Goal: Find specific page/section: Find specific page/section

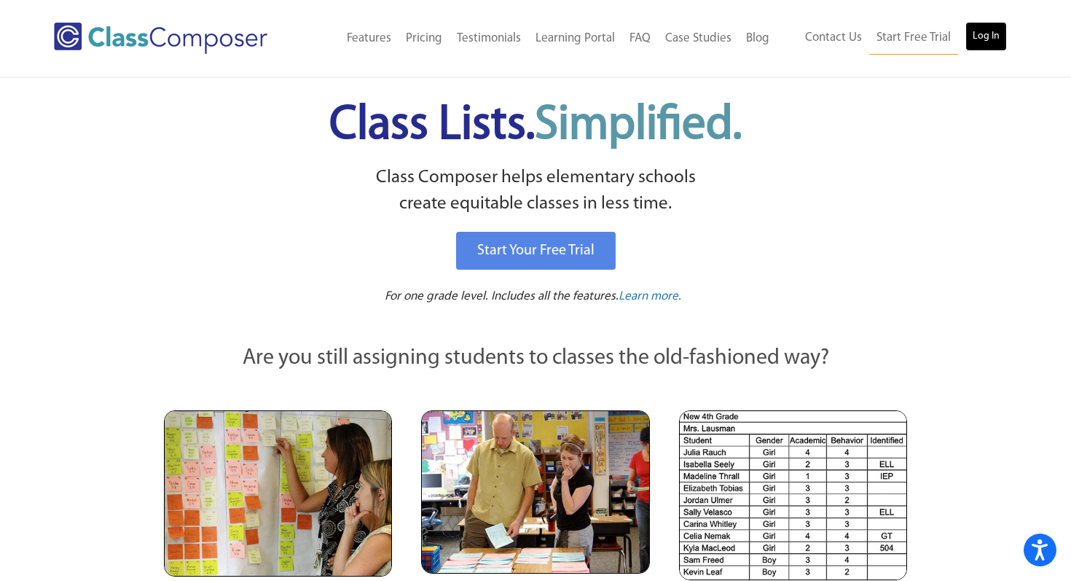
click at [985, 34] on link "Log In" at bounding box center [987, 36] width 42 height 29
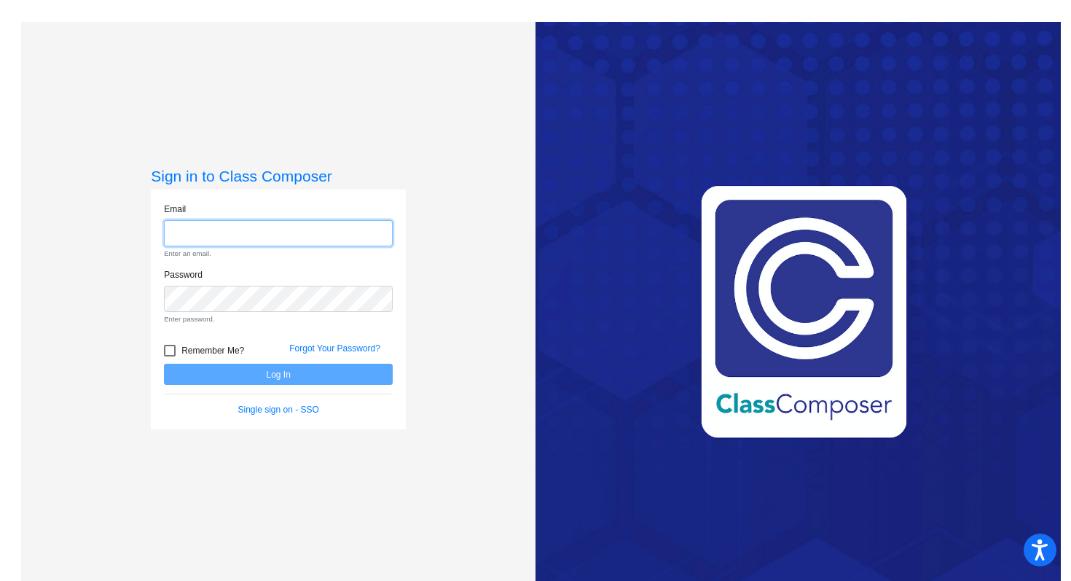
type input "sbrar@lgusd.org"
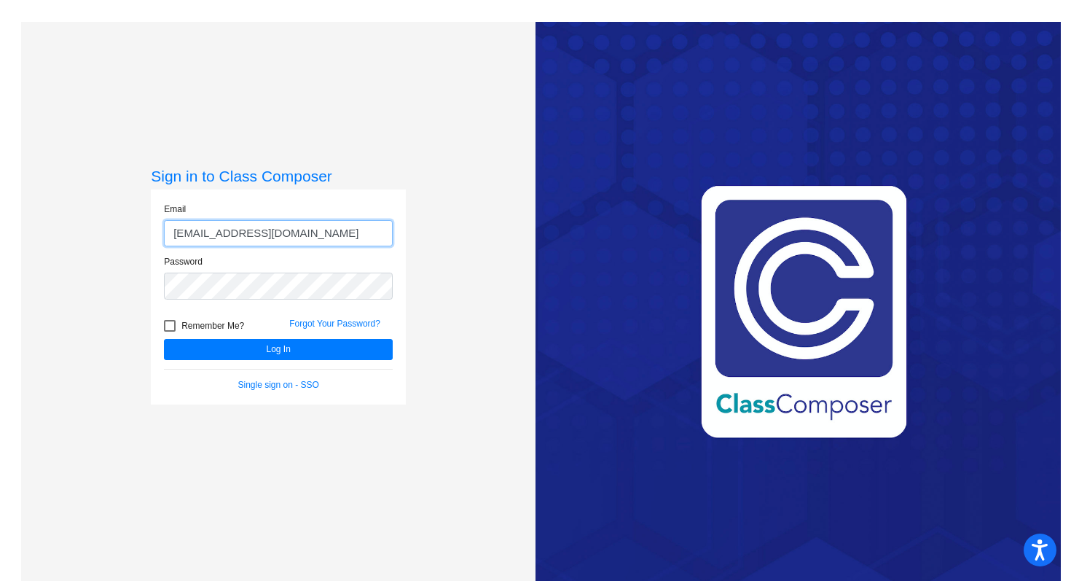
click at [164, 339] on button "Log In" at bounding box center [278, 349] width 229 height 21
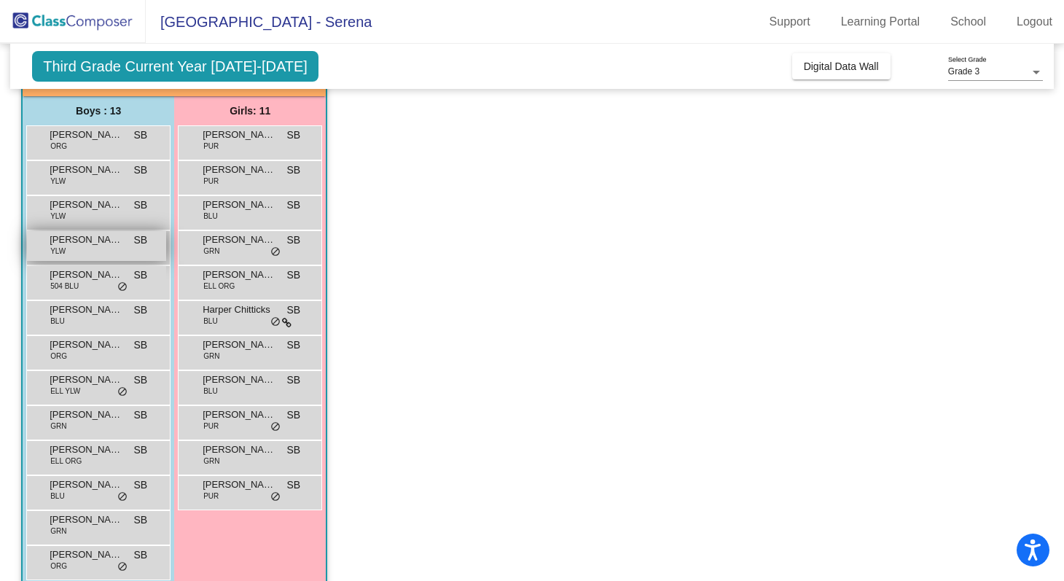
scroll to position [130, 0]
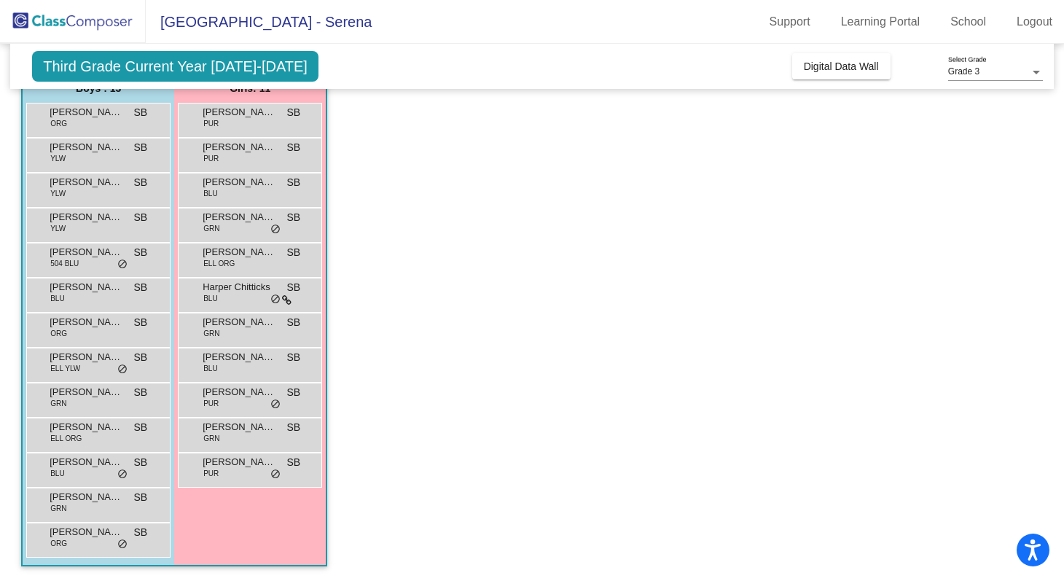
click at [74, 273] on div "Evan Rodriguez 504 BLU SB lock do_not_disturb_alt" at bounding box center [98, 260] width 144 height 35
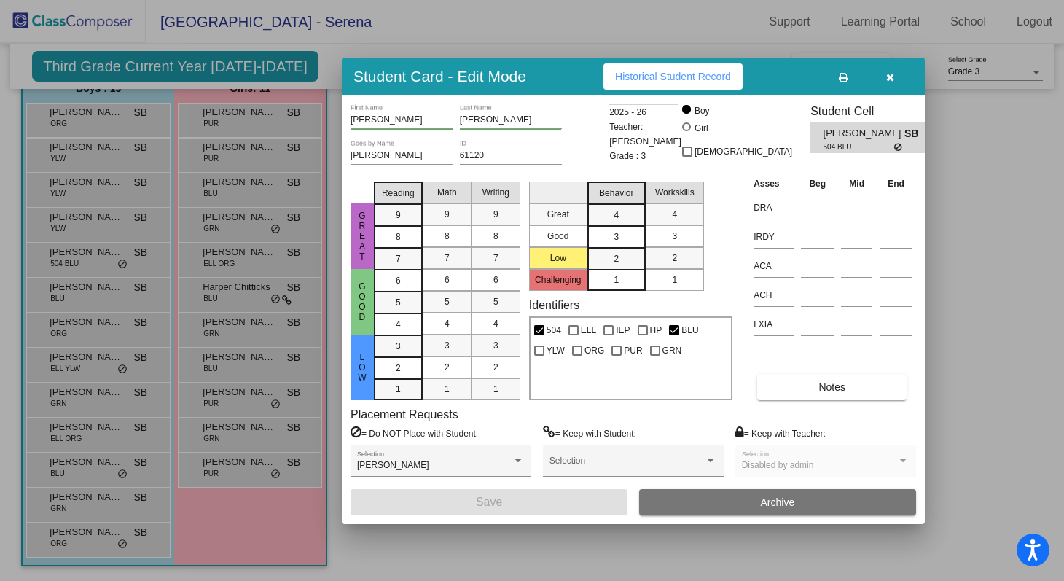
click at [678, 76] on span "Historical Student Record" at bounding box center [673, 77] width 116 height 12
